Goal: Check status: Check status

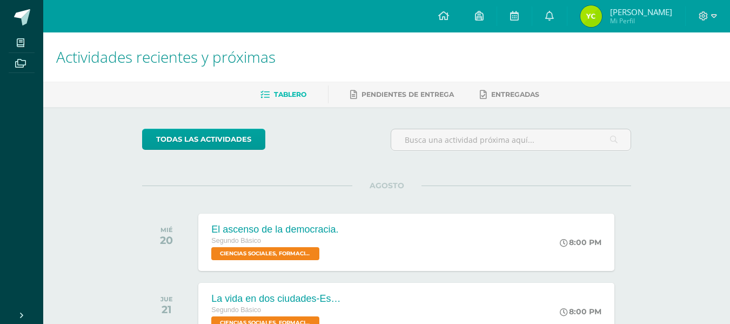
click at [632, 11] on span "[PERSON_NAME]" at bounding box center [641, 11] width 62 height 11
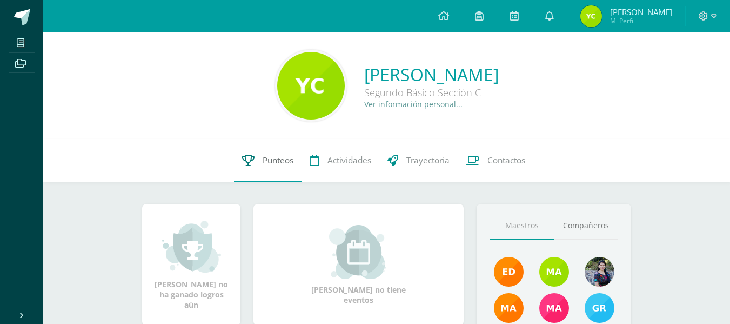
click at [254, 165] on link "Punteos" at bounding box center [268, 160] width 68 height 43
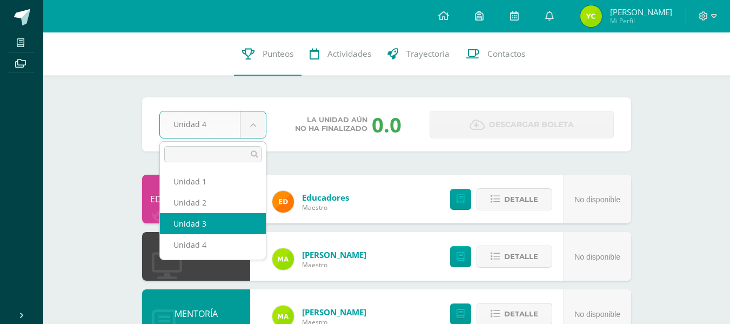
select select "Unidad 3"
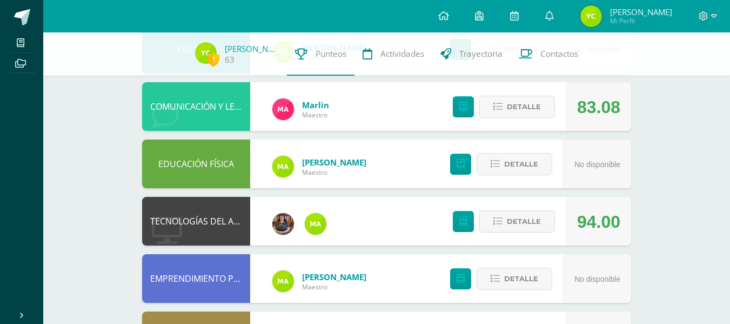
scroll to position [592, 0]
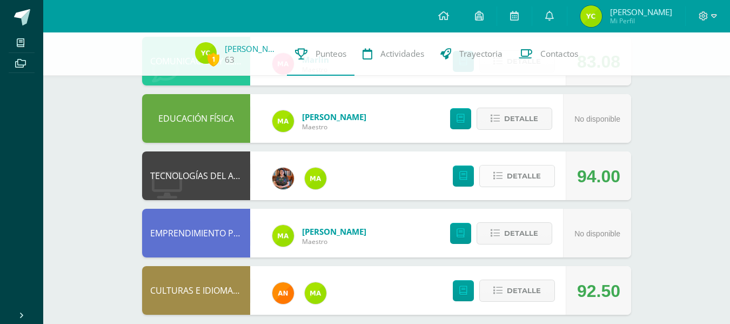
click at [520, 177] on span "Detalle" at bounding box center [524, 176] width 34 height 20
